Goal: Information Seeking & Learning: Learn about a topic

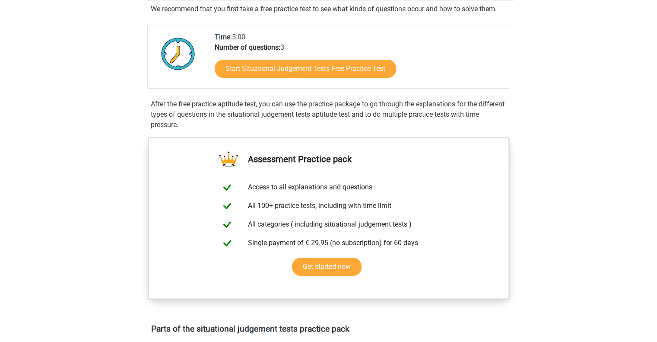
scroll to position [43, 0]
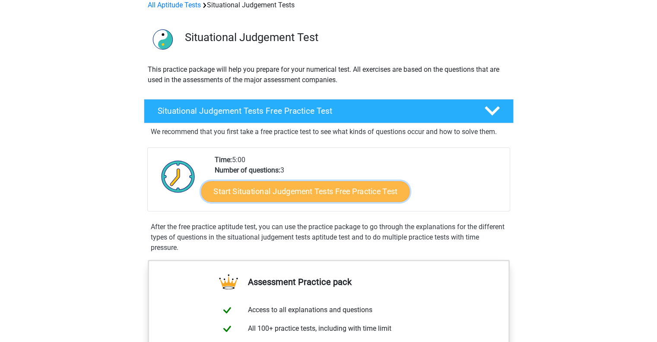
click at [301, 193] on link "Start Situational Judgement Tests Free Practice Test" at bounding box center [305, 191] width 209 height 21
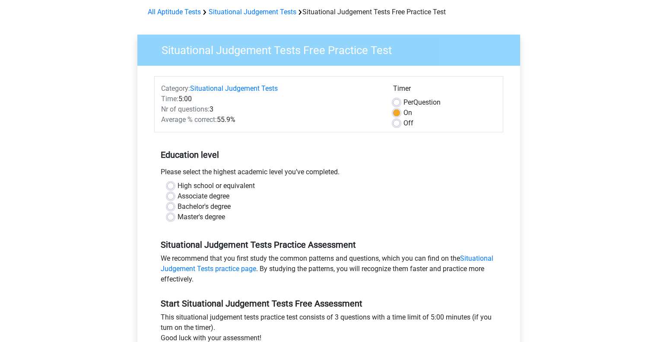
scroll to position [86, 0]
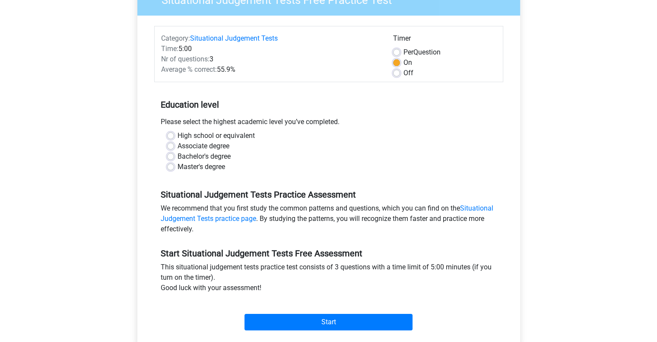
click at [177, 166] on label "Master's degree" at bounding box center [201, 167] width 48 height 10
click at [169, 166] on input "Master's degree" at bounding box center [170, 166] width 7 height 9
radio input "true"
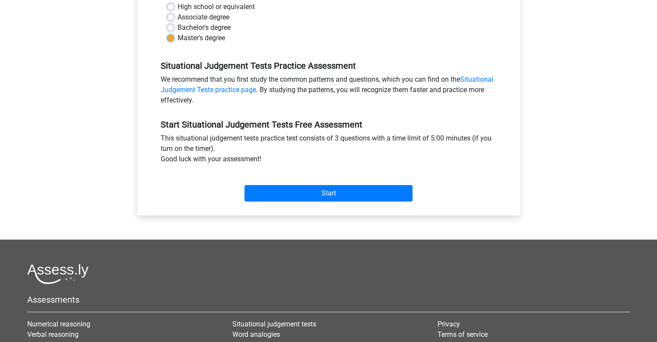
scroll to position [216, 0]
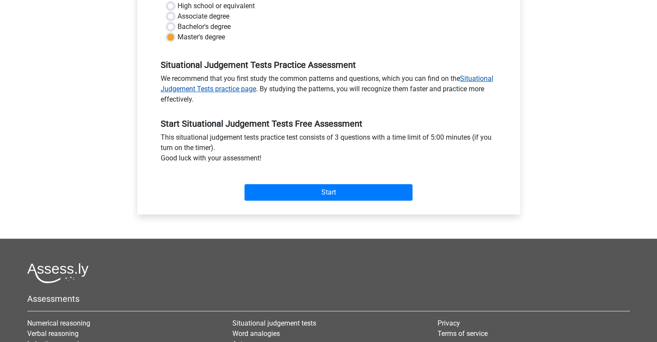
click at [477, 79] on link "Situational Judgement Tests practice page" at bounding box center [327, 83] width 333 height 19
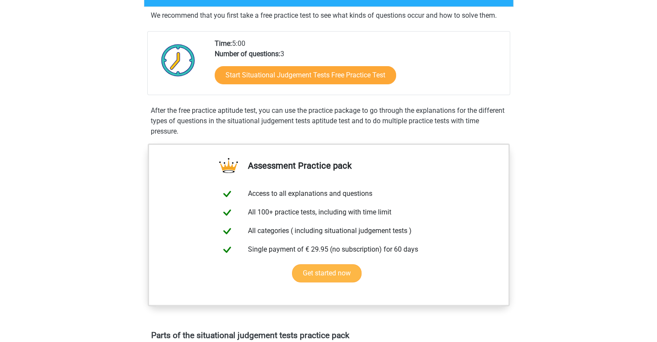
scroll to position [43, 0]
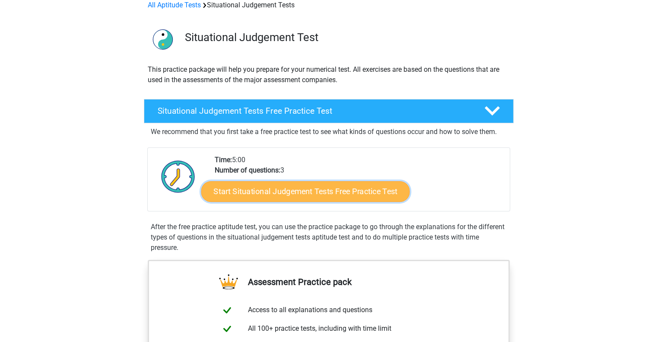
click at [280, 197] on link "Start Situational Judgement Tests Free Practice Test" at bounding box center [305, 191] width 209 height 21
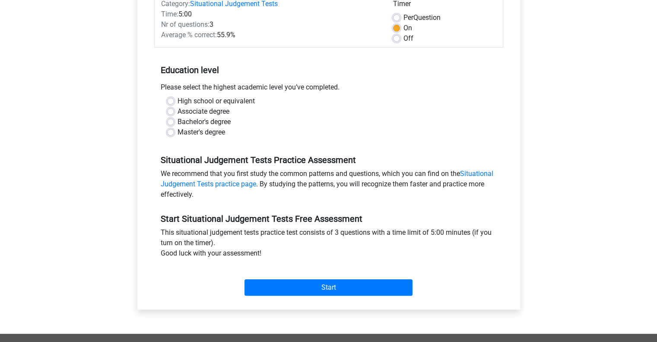
scroll to position [130, 0]
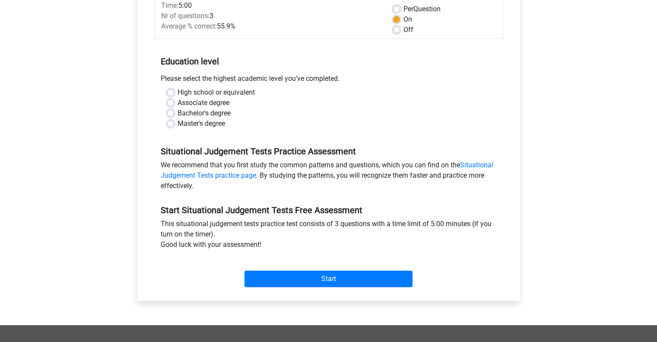
click at [177, 126] on label "Master's degree" at bounding box center [201, 123] width 48 height 10
click at [171, 126] on input "Master's degree" at bounding box center [170, 122] width 7 height 9
radio input "true"
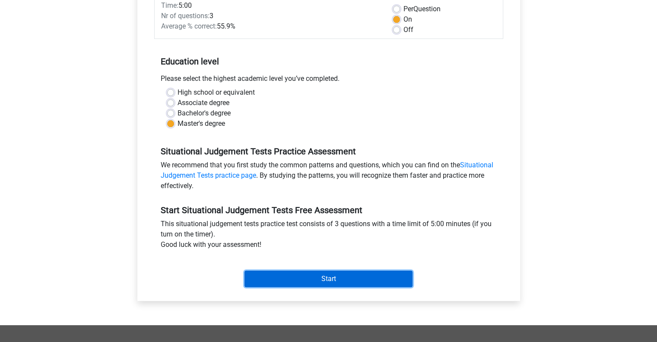
click at [352, 282] on input "Start" at bounding box center [328, 278] width 168 height 16
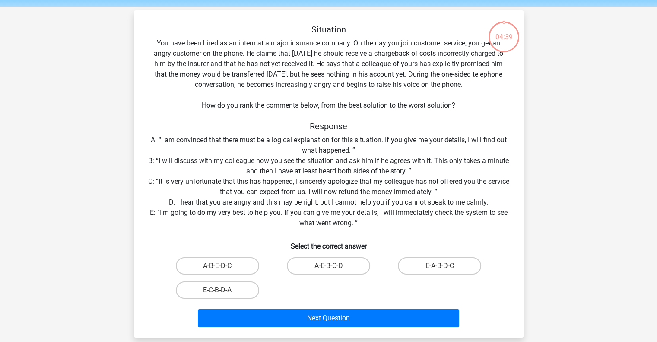
scroll to position [43, 0]
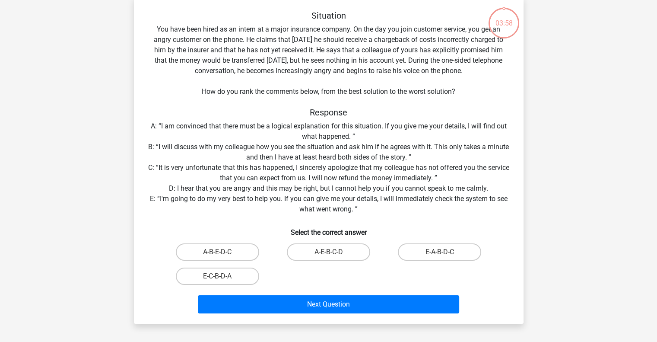
click at [440, 252] on input "E-A-B-D-C" at bounding box center [443, 255] width 6 height 6
radio input "true"
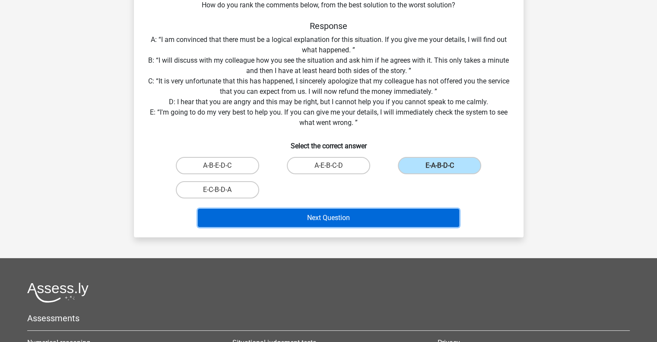
click at [333, 220] on button "Next Question" at bounding box center [328, 218] width 261 height 18
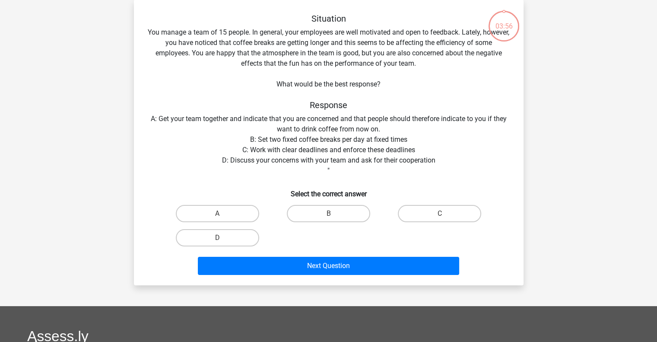
scroll to position [40, 0]
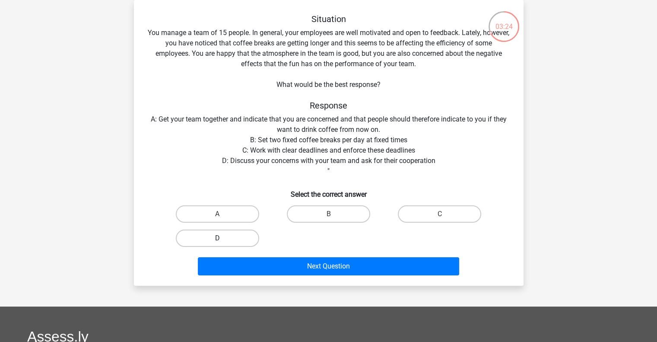
click at [213, 234] on label "D" at bounding box center [217, 237] width 83 height 17
click at [217, 238] on input "D" at bounding box center [220, 241] width 6 height 6
radio input "true"
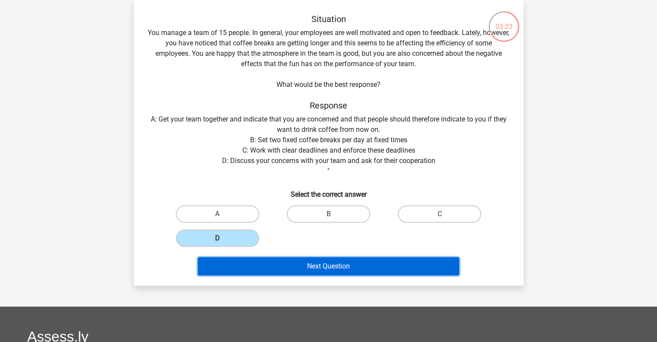
click at [337, 267] on button "Next Question" at bounding box center [328, 266] width 261 height 18
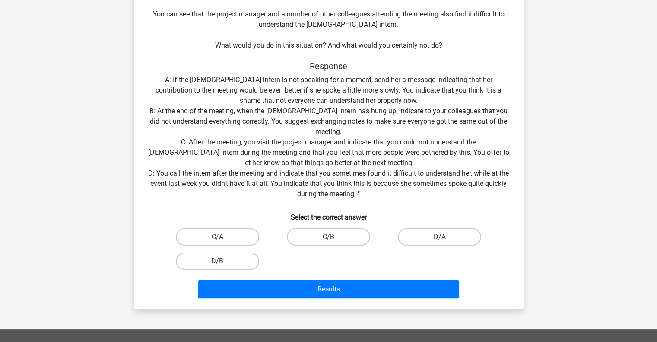
scroll to position [126, 0]
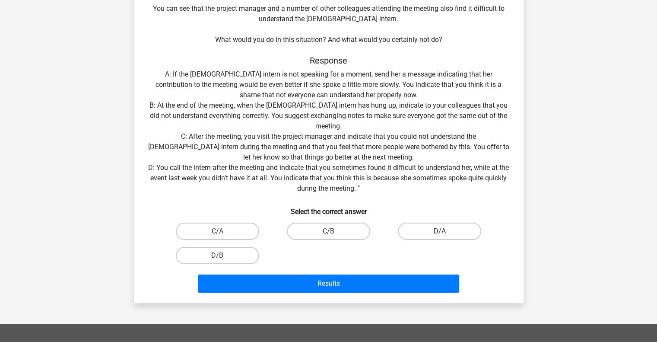
click at [457, 231] on label "D/A" at bounding box center [439, 230] width 83 height 17
click at [445, 231] on input "D/A" at bounding box center [443, 234] width 6 height 6
radio input "true"
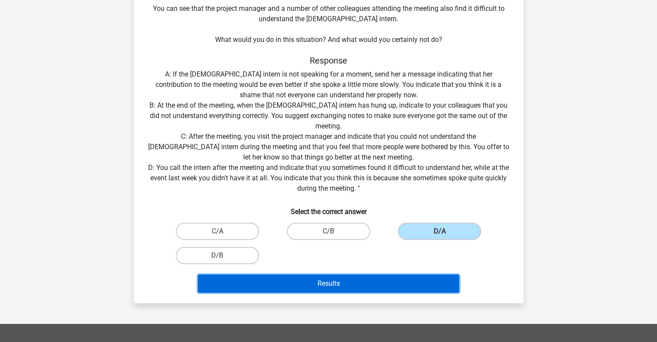
click at [376, 288] on button "Results" at bounding box center [328, 283] width 261 height 18
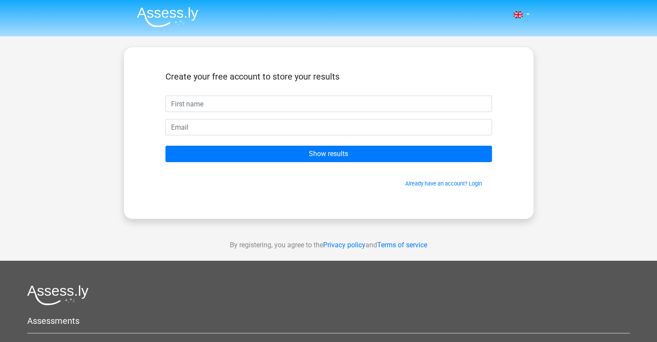
click at [237, 105] on input "text" at bounding box center [328, 103] width 326 height 16
type input "draxx"
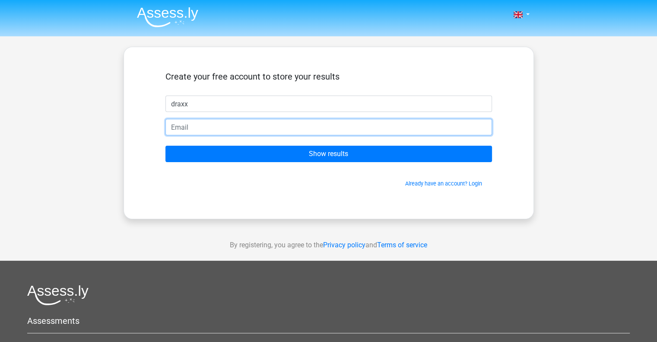
click at [231, 126] on input "email" at bounding box center [328, 127] width 326 height 16
type input "[EMAIL_ADDRESS][PERSON_NAME][DOMAIN_NAME]"
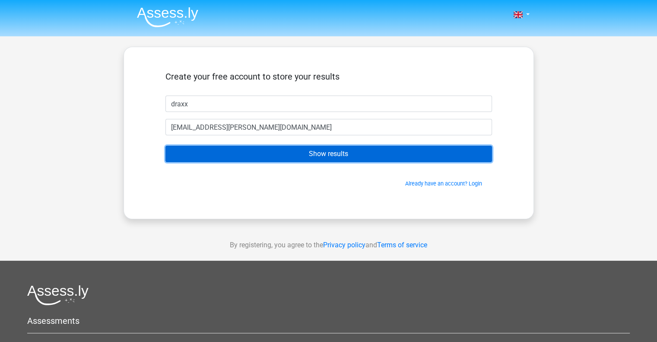
click at [337, 161] on input "Show results" at bounding box center [328, 154] width 326 height 16
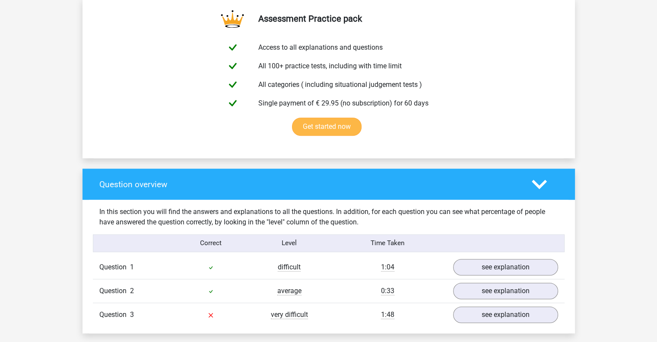
scroll to position [561, 0]
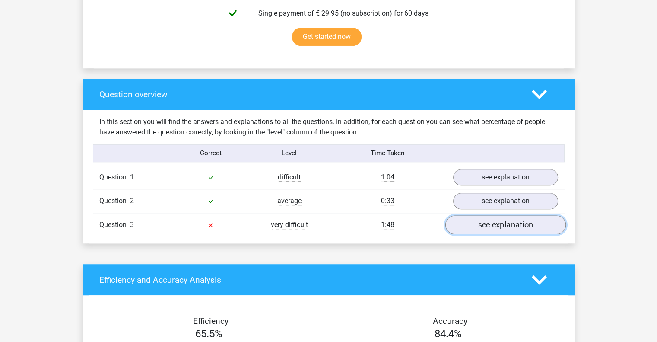
click at [513, 225] on link "see explanation" at bounding box center [505, 224] width 120 height 19
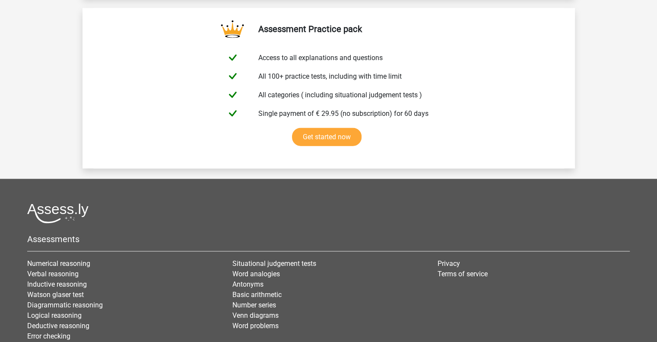
scroll to position [2007, 0]
